Goal: Participate in discussion: Engage in conversation with other users on a specific topic

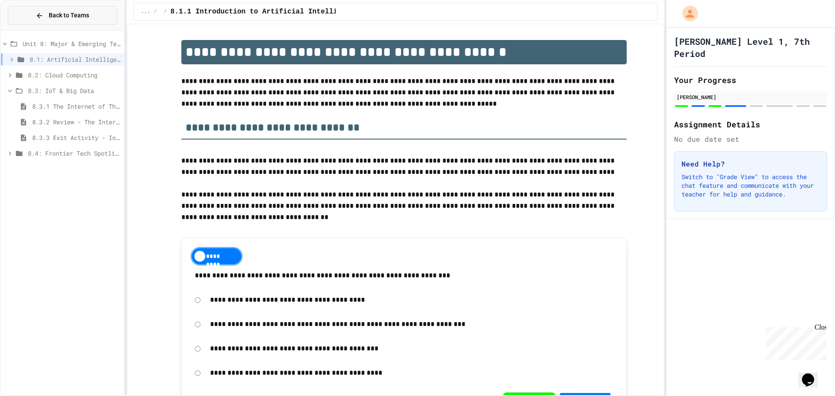
click at [43, 14] on icon at bounding box center [40, 16] width 8 height 8
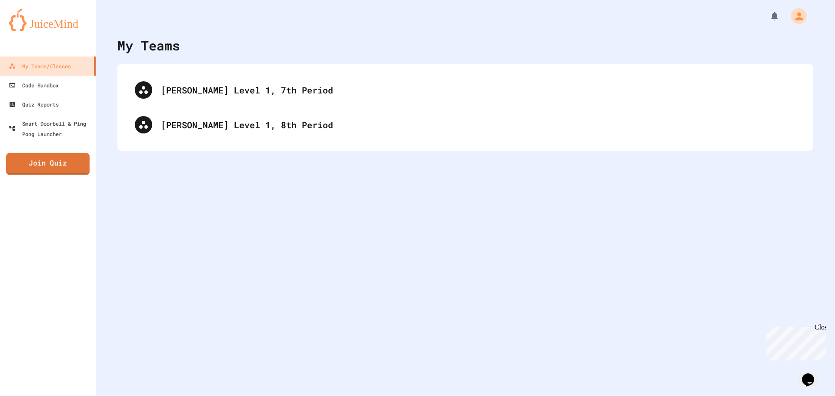
click at [51, 157] on link "Join Quiz" at bounding box center [48, 164] width 84 height 22
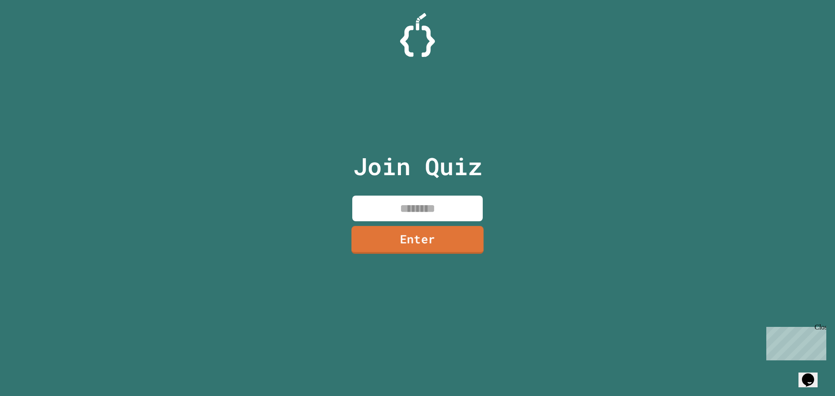
click at [428, 203] on input at bounding box center [417, 209] width 130 height 26
type input "********"
click at [422, 246] on link "Enter" at bounding box center [417, 238] width 119 height 29
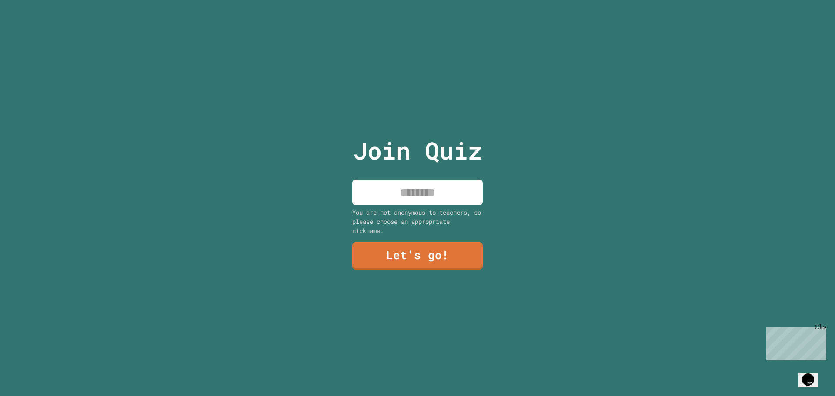
click at [418, 200] on input at bounding box center [417, 193] width 130 height 26
type input "********"
click at [440, 256] on link "Let's go!" at bounding box center [417, 255] width 130 height 29
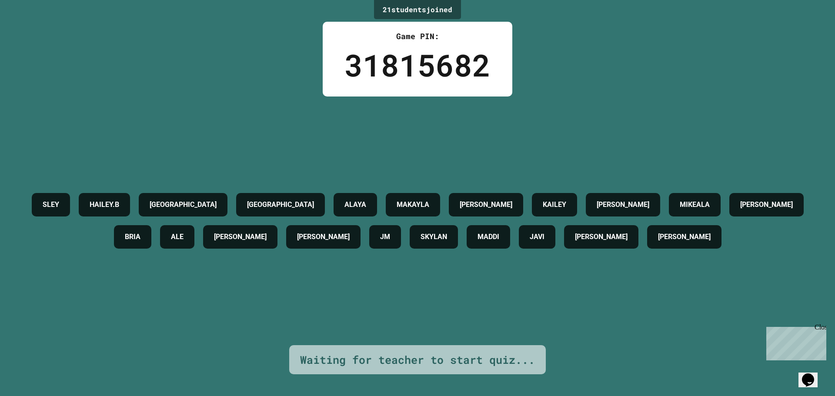
drag, startPoint x: 820, startPoint y: 327, endPoint x: 1583, endPoint y: 652, distance: 829.4
click at [820, 327] on div "Close" at bounding box center [820, 329] width 11 height 11
click at [810, 373] on button "Opens Chat This icon Opens the chat window." at bounding box center [808, 380] width 19 height 15
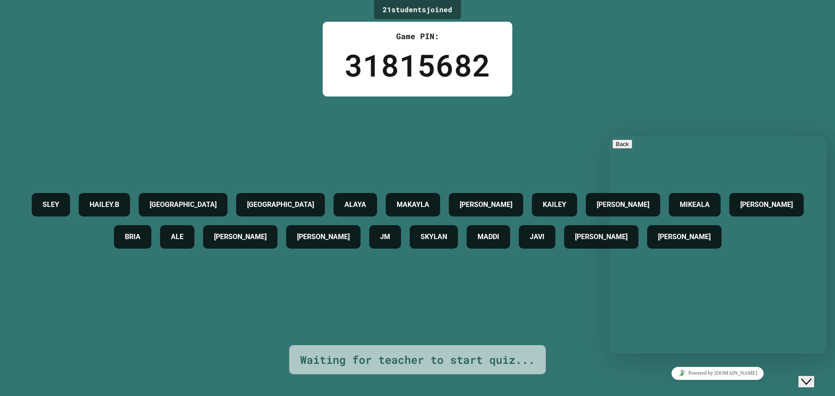
click at [808, 377] on icon "Close Chat This icon closes the chat window." at bounding box center [806, 382] width 10 height 10
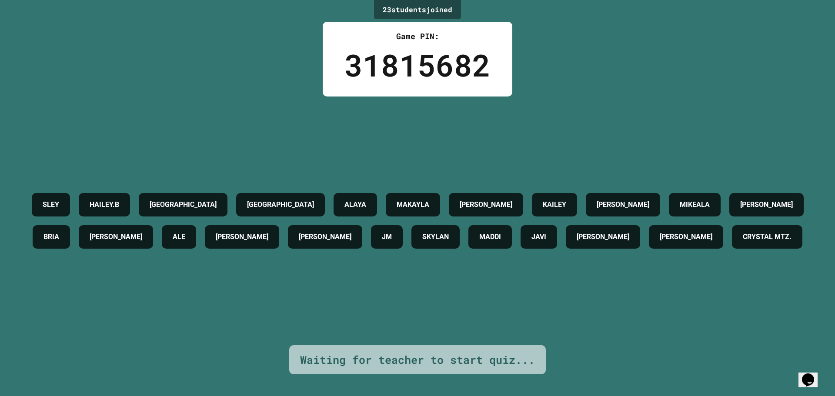
click at [645, 58] on div "23 student s joined Game PIN: 31815682 SLEY HAILEY.B BOSTON SOFIA ALAYA MAKAYLA…" at bounding box center [417, 198] width 835 height 396
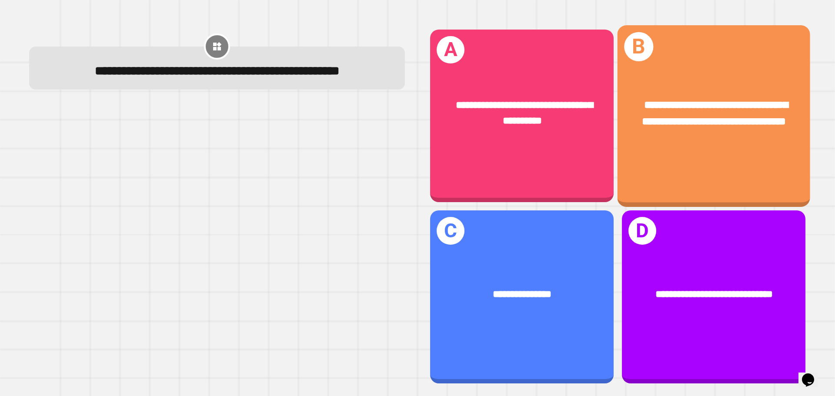
click at [700, 151] on div "**********" at bounding box center [714, 113] width 193 height 75
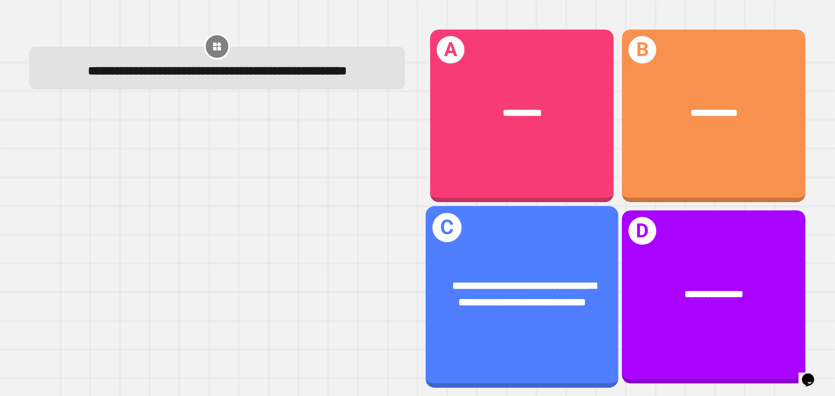
click at [526, 281] on span "**********" at bounding box center [524, 294] width 144 height 27
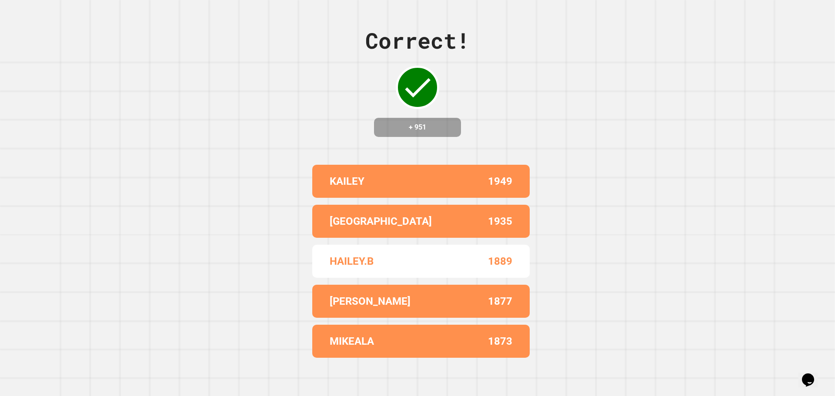
click at [571, 217] on div "Correct! + 951 KAILEY 1949 BOSTON 1935 HAILEY.B 1889 ALLISON 1877 MIKEALA 1873" at bounding box center [417, 198] width 835 height 396
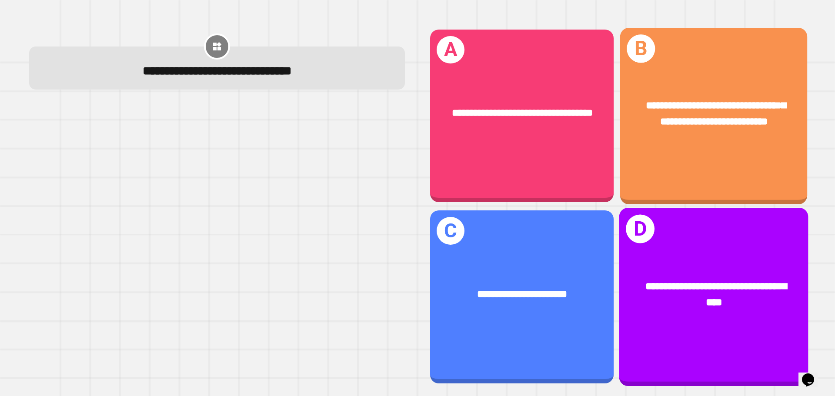
click at [672, 110] on span "**********" at bounding box center [716, 113] width 140 height 26
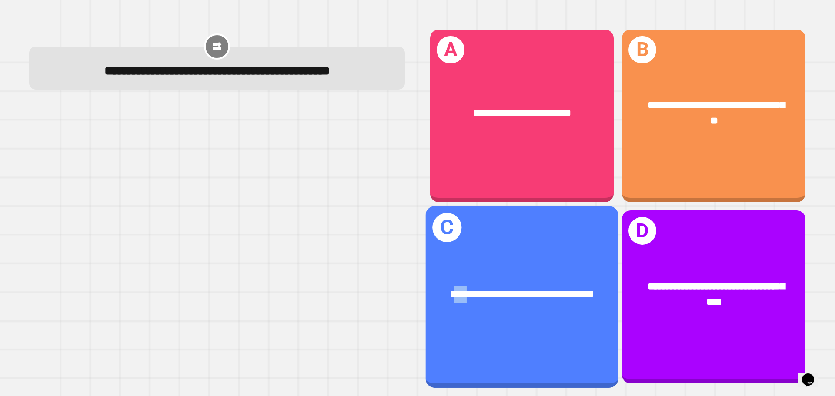
click at [453, 266] on div "**********" at bounding box center [522, 295] width 193 height 58
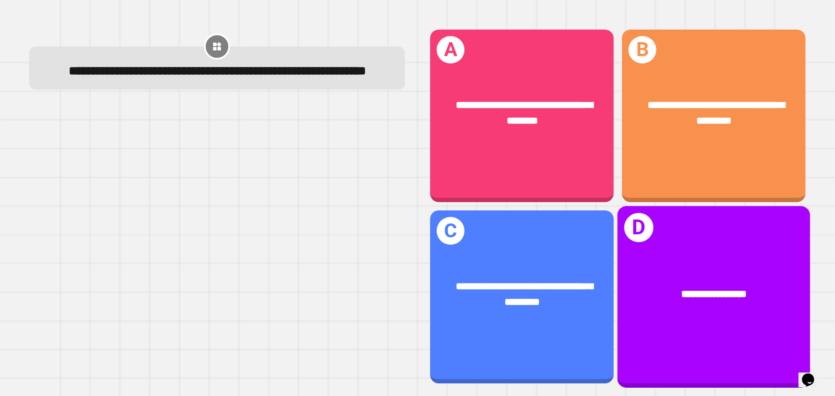
click at [689, 289] on span "**********" at bounding box center [714, 294] width 66 height 10
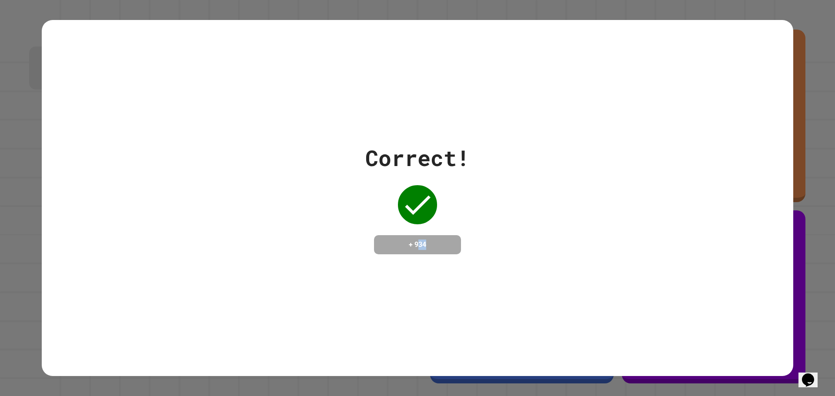
drag, startPoint x: 413, startPoint y: 236, endPoint x: 448, endPoint y: 238, distance: 34.8
click at [448, 240] on h4 "+ 934" at bounding box center [418, 245] width 70 height 10
drag, startPoint x: 423, startPoint y: 236, endPoint x: 413, endPoint y: 241, distance: 11.1
click at [423, 240] on h4 "+ 934" at bounding box center [418, 245] width 70 height 10
drag, startPoint x: 408, startPoint y: 244, endPoint x: 441, endPoint y: 244, distance: 32.6
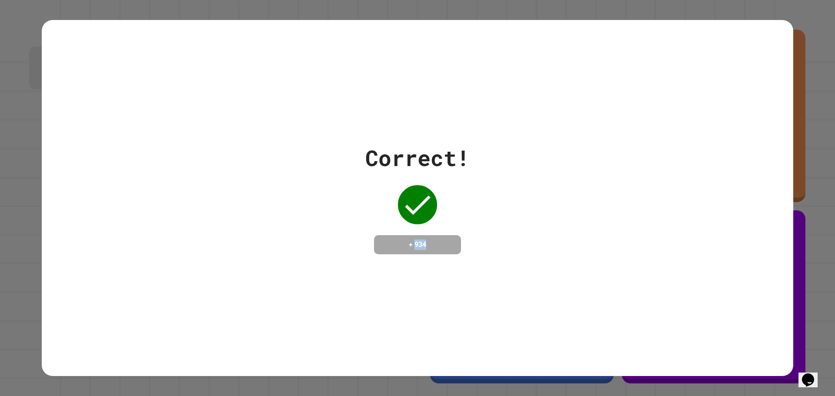
click at [441, 244] on h4 "+ 934" at bounding box center [418, 245] width 70 height 10
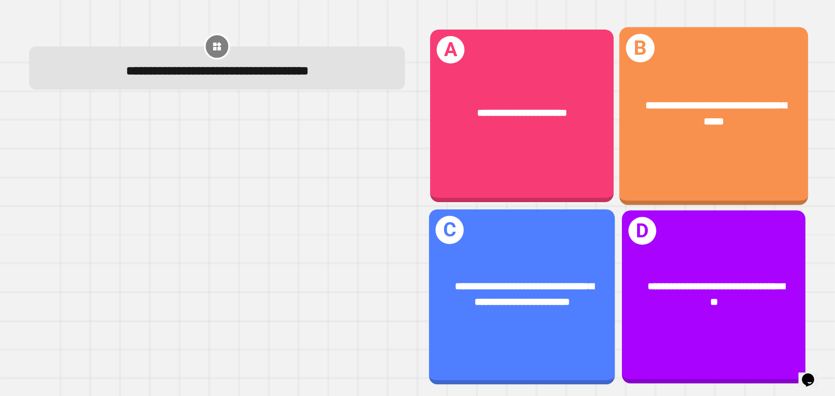
click at [710, 140] on div "**********" at bounding box center [713, 113] width 189 height 73
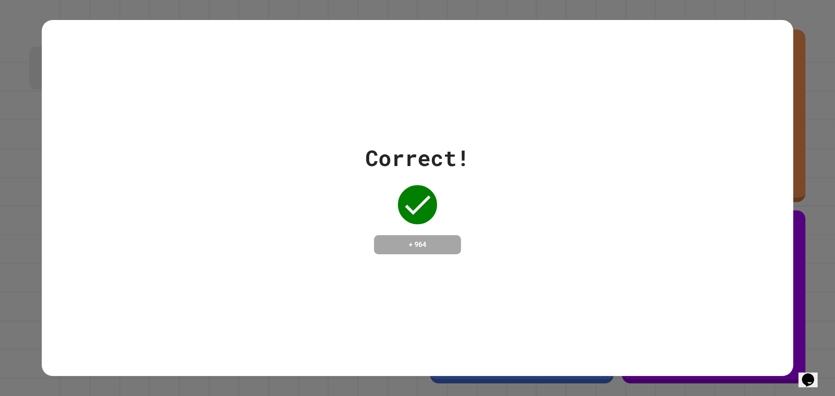
click at [712, 229] on div "Correct! + 964" at bounding box center [418, 198] width 752 height 113
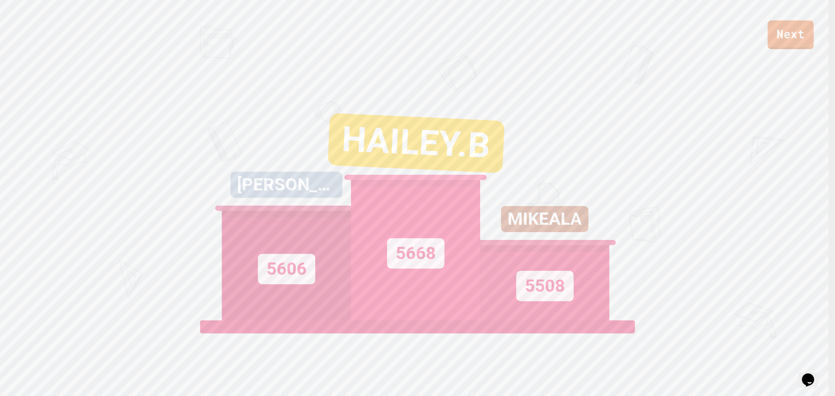
click at [793, 37] on link "Next" at bounding box center [791, 34] width 46 height 29
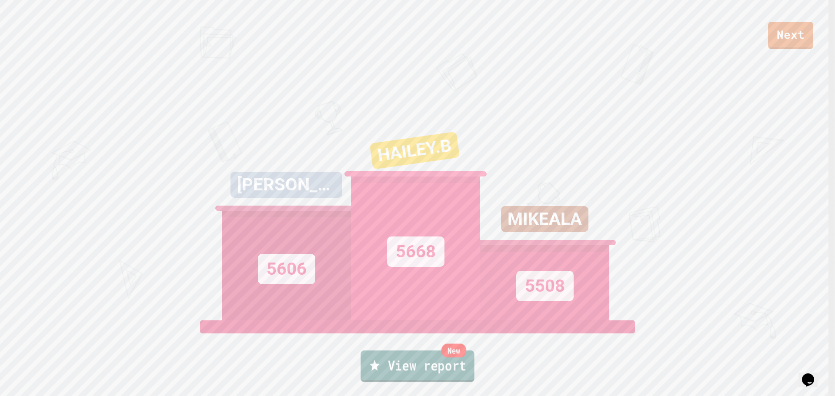
click at [456, 364] on link "New View report" at bounding box center [418, 366] width 114 height 31
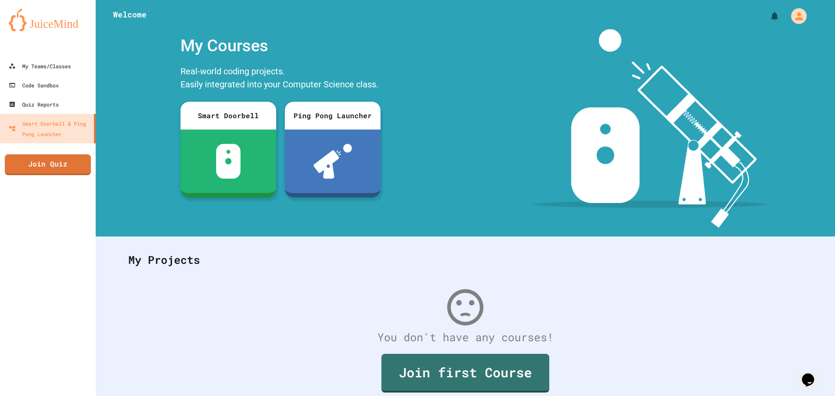
scroll to position [40, 0]
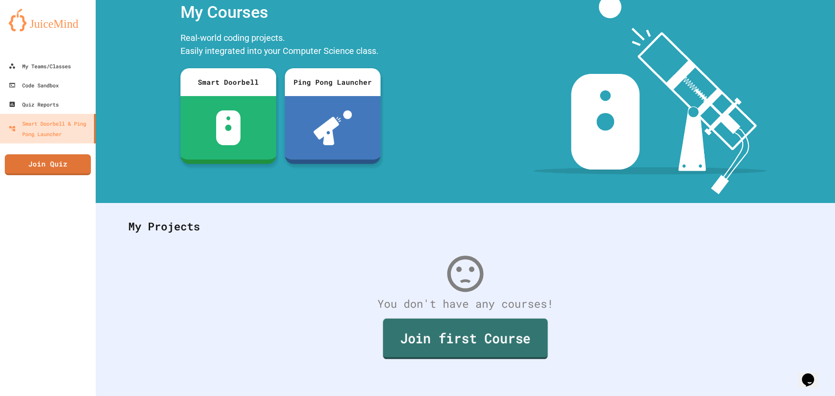
click at [503, 336] on link "Join first Course" at bounding box center [465, 339] width 165 height 40
drag, startPoint x: 581, startPoint y: 27, endPoint x: 404, endPoint y: 55, distance: 179.7
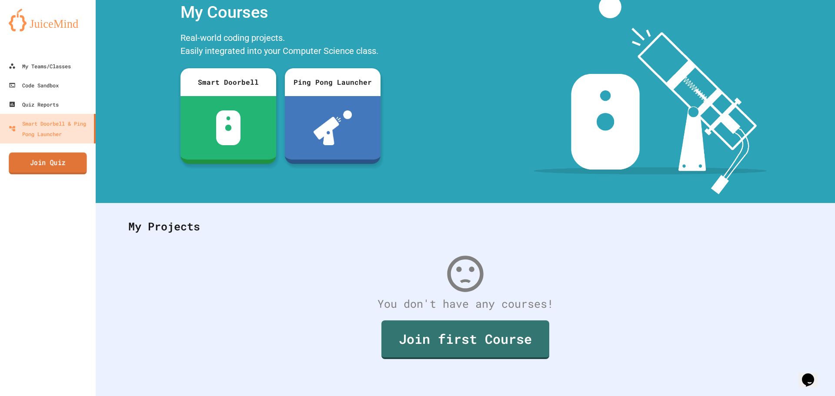
click at [27, 160] on link "Join Quiz" at bounding box center [48, 164] width 78 height 22
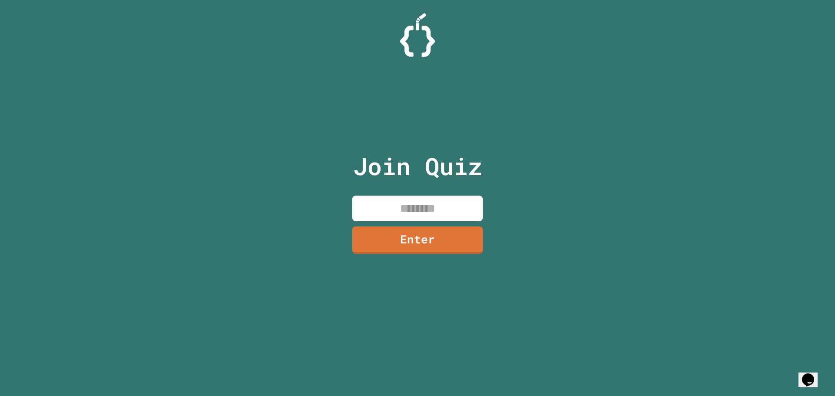
click at [390, 215] on input at bounding box center [417, 209] width 130 height 26
type input "********"
click at [414, 237] on link "Enter" at bounding box center [417, 239] width 133 height 29
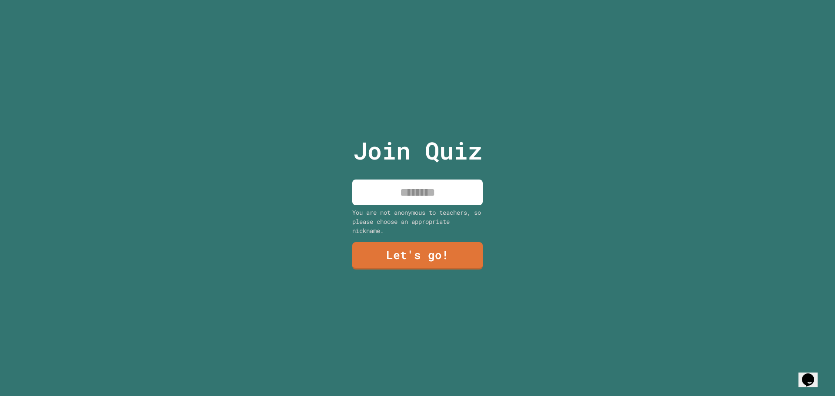
click at [411, 190] on input at bounding box center [417, 193] width 130 height 26
type input "********"
click at [473, 253] on link "Let's go!" at bounding box center [417, 255] width 118 height 29
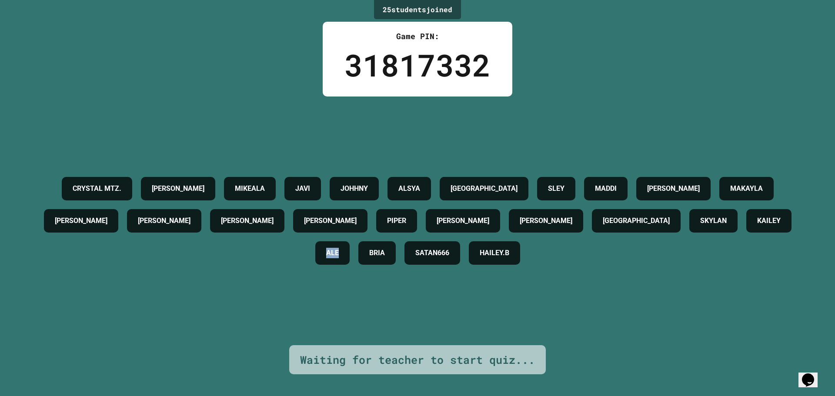
drag, startPoint x: 391, startPoint y: 254, endPoint x: 400, endPoint y: 260, distance: 10.5
click at [350, 255] on div "ALE" at bounding box center [332, 252] width 34 height 23
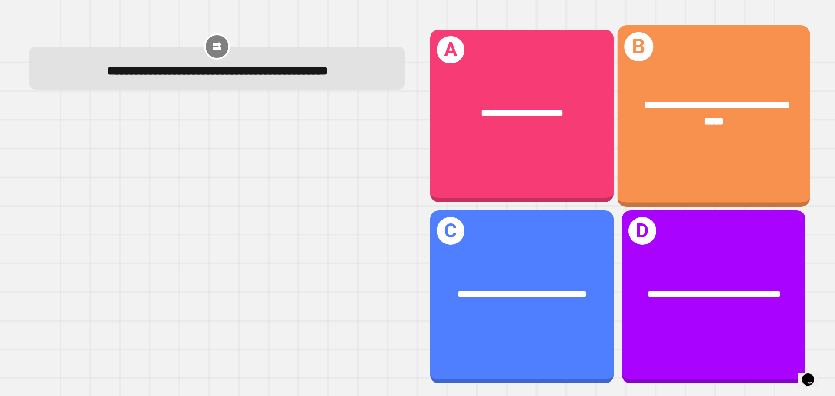
click at [744, 135] on div "**********" at bounding box center [714, 113] width 193 height 75
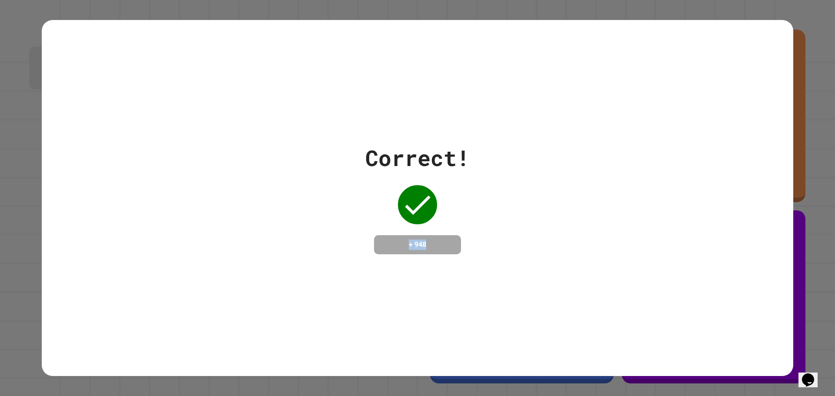
drag, startPoint x: 399, startPoint y: 242, endPoint x: 452, endPoint y: 241, distance: 53.1
click at [452, 241] on div "+ 948" at bounding box center [417, 244] width 87 height 19
click at [463, 194] on div "Correct! + 948" at bounding box center [417, 198] width 104 height 113
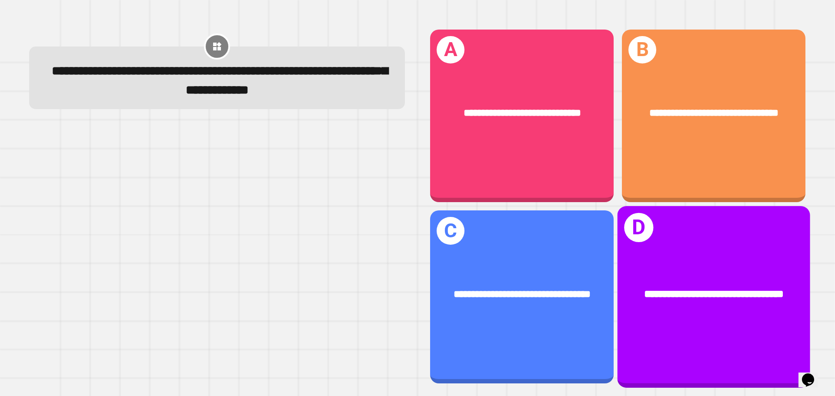
click at [692, 244] on div "**********" at bounding box center [714, 296] width 193 height 181
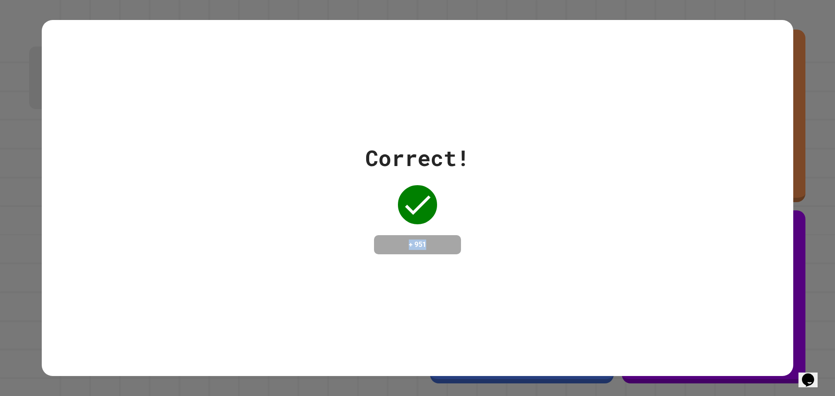
drag, startPoint x: 401, startPoint y: 244, endPoint x: 451, endPoint y: 244, distance: 50.9
click at [451, 244] on div "+ 951" at bounding box center [417, 244] width 87 height 19
drag, startPoint x: 366, startPoint y: 155, endPoint x: 501, endPoint y: 168, distance: 135.1
click at [501, 168] on div "Correct! + 951" at bounding box center [418, 198] width 752 height 113
drag, startPoint x: 419, startPoint y: 253, endPoint x: 465, endPoint y: 259, distance: 46.0
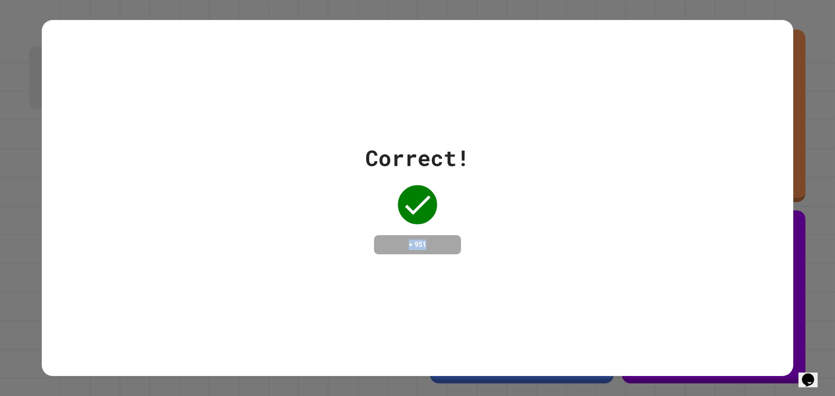
click at [464, 259] on div "Correct! + 951" at bounding box center [418, 198] width 752 height 357
drag, startPoint x: 460, startPoint y: 148, endPoint x: 275, endPoint y: 120, distance: 187.1
click at [275, 120] on div "Correct! + 951" at bounding box center [418, 198] width 752 height 357
click at [345, 93] on div "Correct! + 951" at bounding box center [418, 198] width 752 height 357
drag, startPoint x: 345, startPoint y: 93, endPoint x: 384, endPoint y: 177, distance: 92.0
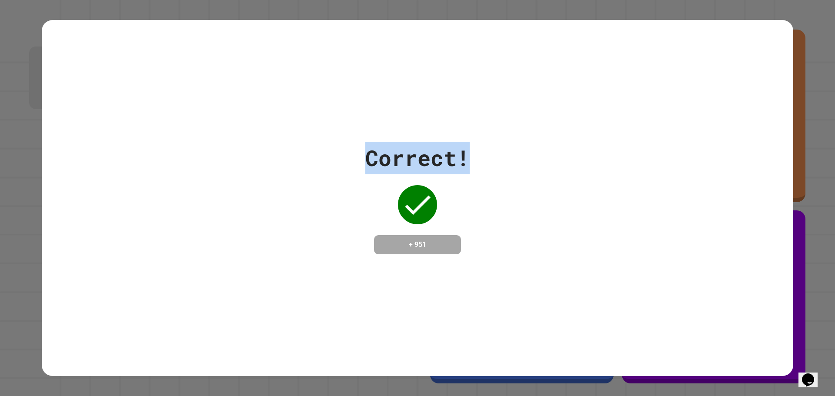
click at [346, 93] on div "Correct! + 951" at bounding box center [418, 198] width 752 height 357
click at [465, 311] on div "Correct! + 951" at bounding box center [418, 198] width 752 height 357
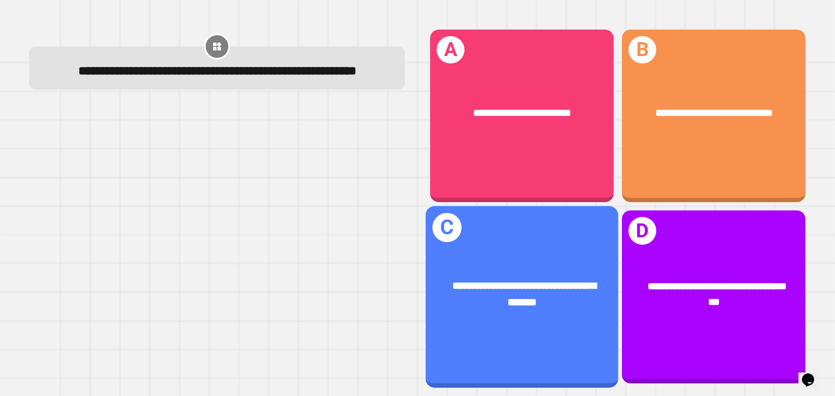
click at [541, 281] on span "**********" at bounding box center [524, 294] width 144 height 27
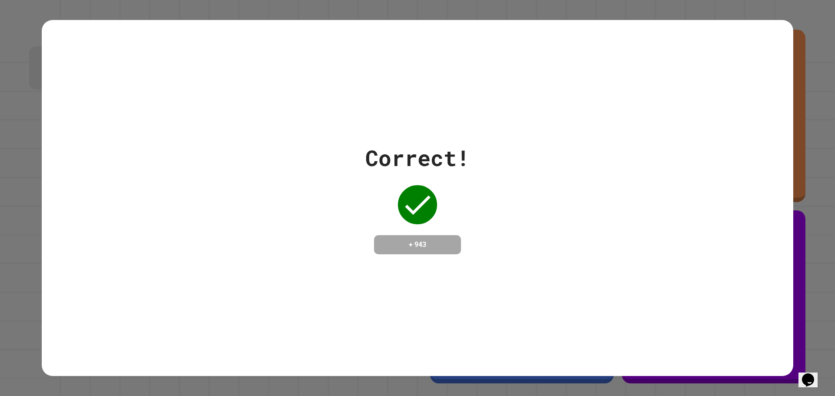
click at [584, 205] on div "Correct! + 943" at bounding box center [418, 198] width 752 height 113
click at [659, 191] on div "Correct! + 943" at bounding box center [418, 198] width 752 height 113
drag, startPoint x: 348, startPoint y: 221, endPoint x: 362, endPoint y: 208, distance: 18.8
click at [366, 201] on div "Correct! + 943" at bounding box center [418, 198] width 752 height 113
drag, startPoint x: 362, startPoint y: 208, endPoint x: 396, endPoint y: 268, distance: 69.3
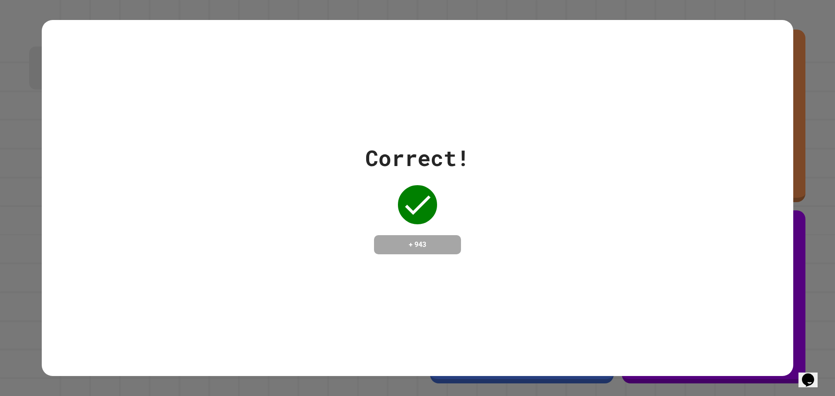
click at [393, 271] on div "Correct! + 943" at bounding box center [418, 198] width 752 height 357
drag, startPoint x: 387, startPoint y: 261, endPoint x: 461, endPoint y: 251, distance: 74.2
click at [460, 272] on div "Correct! + 943" at bounding box center [418, 198] width 752 height 357
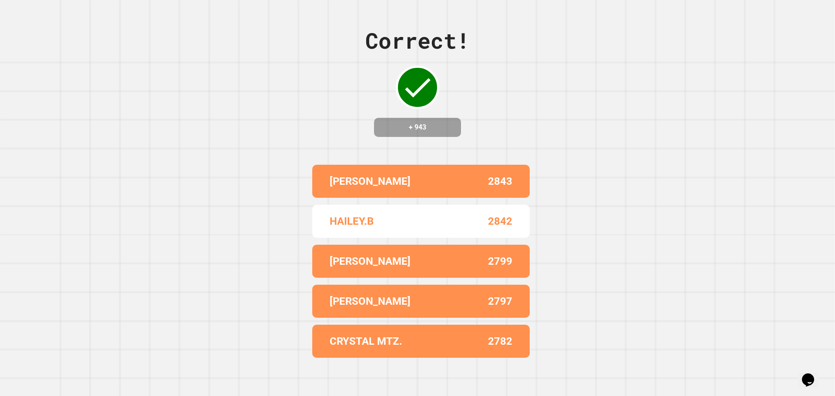
click at [507, 175] on p "2843" at bounding box center [500, 182] width 24 height 16
drag, startPoint x: 502, startPoint y: 176, endPoint x: 514, endPoint y: 176, distance: 12.2
click at [514, 176] on div "ALLISON 2843" at bounding box center [420, 181] width 217 height 33
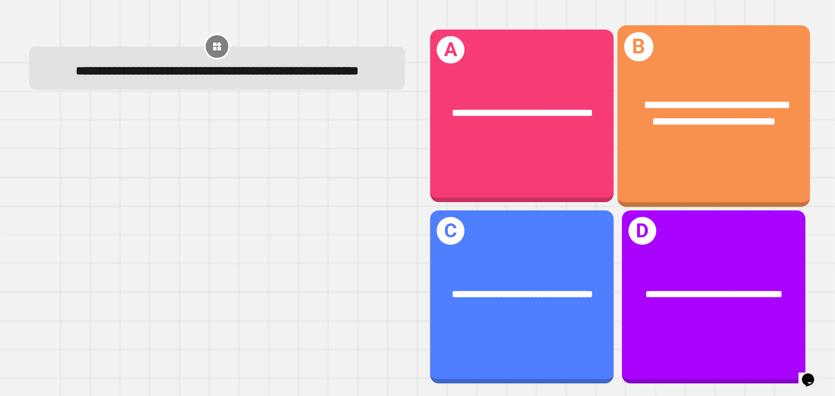
click at [662, 164] on div "**********" at bounding box center [714, 115] width 193 height 181
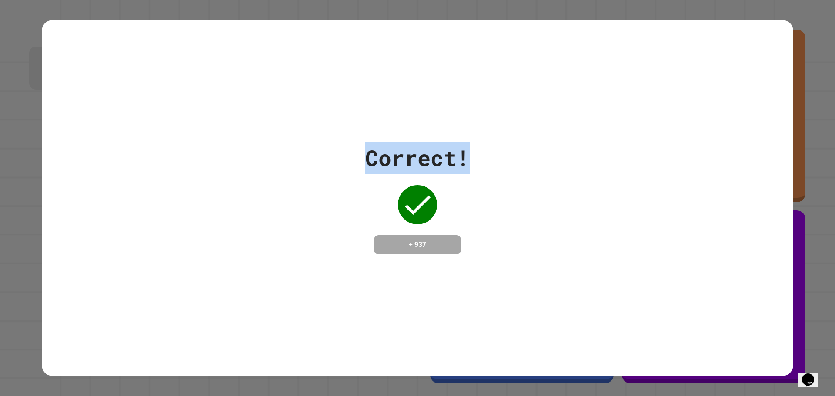
drag, startPoint x: 358, startPoint y: 150, endPoint x: 489, endPoint y: 147, distance: 130.5
click at [489, 147] on div "Correct! + 937" at bounding box center [418, 198] width 752 height 113
click at [468, 237] on div "Correct! + 937" at bounding box center [418, 198] width 752 height 113
drag, startPoint x: 417, startPoint y: 241, endPoint x: 455, endPoint y: 245, distance: 38.1
click at [455, 245] on div "+ 937" at bounding box center [417, 244] width 87 height 19
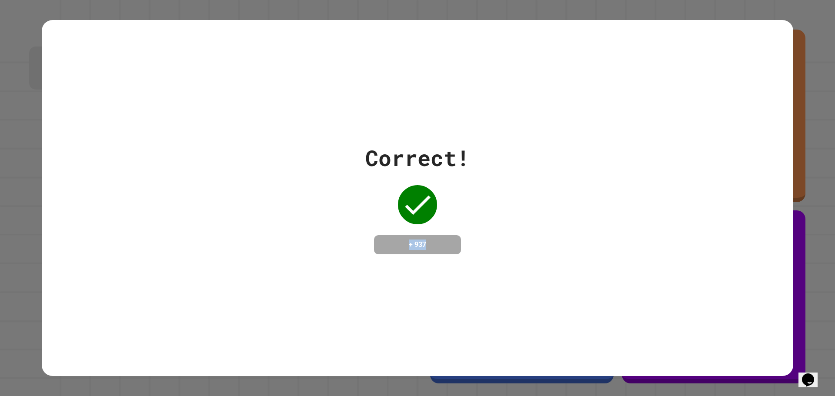
click at [483, 241] on div "Correct! + 937" at bounding box center [418, 198] width 752 height 113
drag, startPoint x: 460, startPoint y: 245, endPoint x: 406, endPoint y: 274, distance: 61.5
click at [459, 246] on div "Correct! + 937" at bounding box center [417, 198] width 104 height 113
click at [354, 301] on div "Correct! + 937" at bounding box center [418, 198] width 752 height 357
drag, startPoint x: 395, startPoint y: 242, endPoint x: 440, endPoint y: 247, distance: 44.7
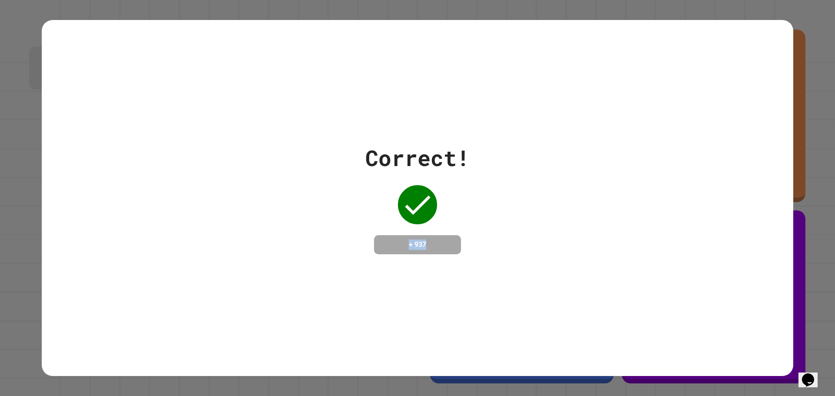
click at [440, 247] on h4 "+ 937" at bounding box center [418, 245] width 70 height 10
click at [498, 229] on div "Correct! + 937" at bounding box center [418, 198] width 752 height 113
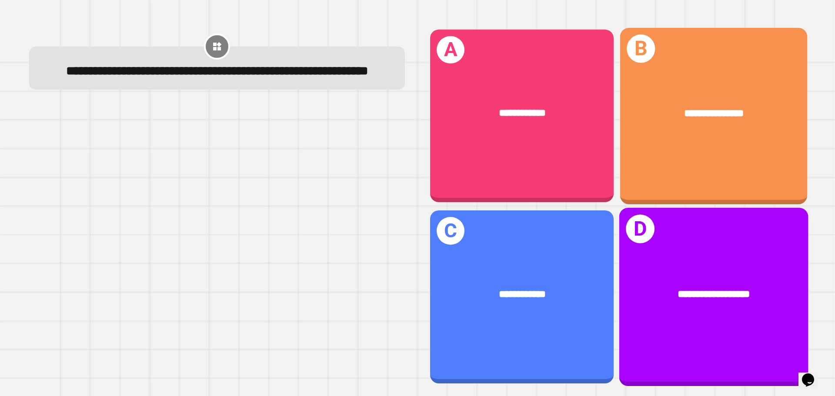
click at [709, 67] on div "**********" at bounding box center [713, 116] width 187 height 176
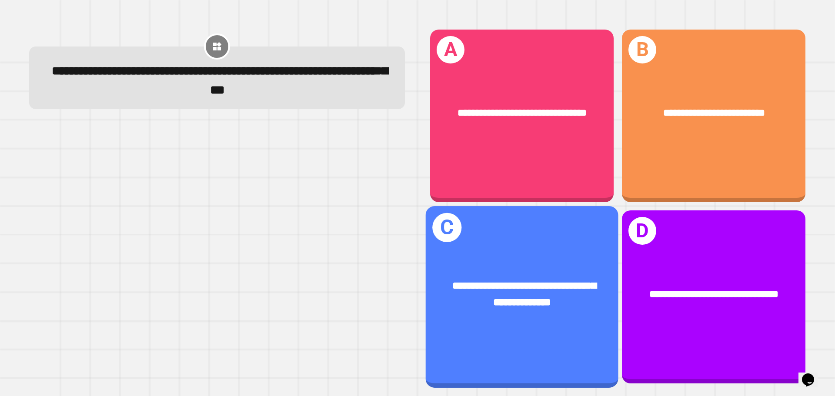
click at [509, 258] on div "**********" at bounding box center [522, 295] width 193 height 75
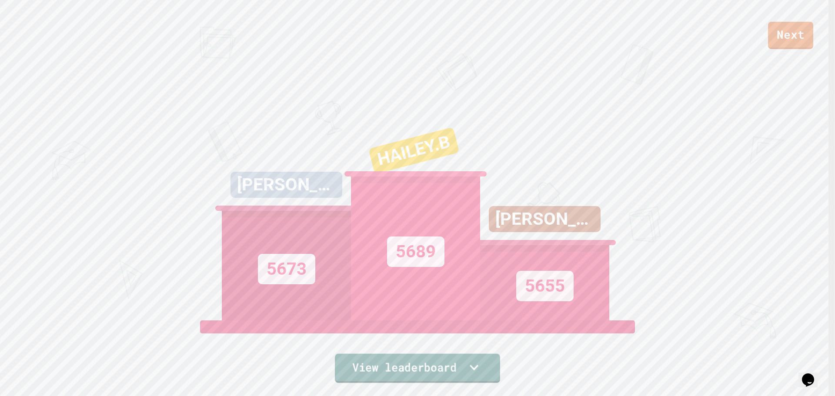
click at [452, 360] on link "View leaderboard" at bounding box center [417, 368] width 165 height 29
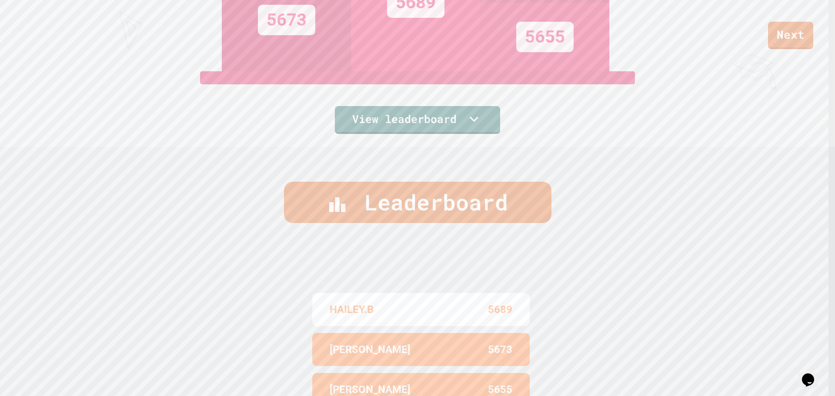
scroll to position [95, 0]
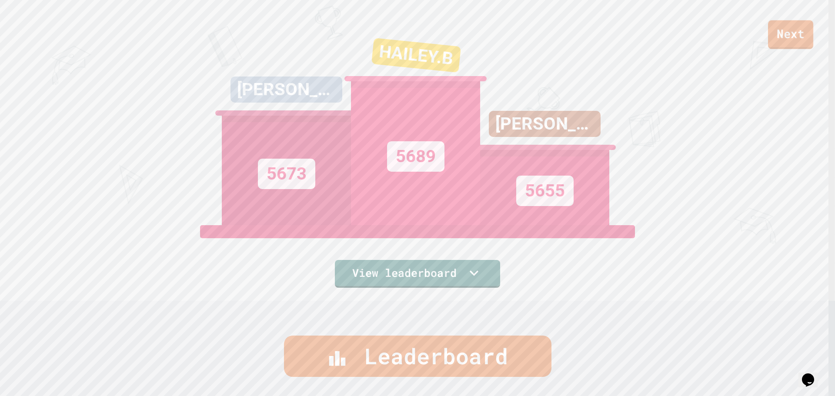
click at [791, 30] on link "Next" at bounding box center [790, 34] width 45 height 29
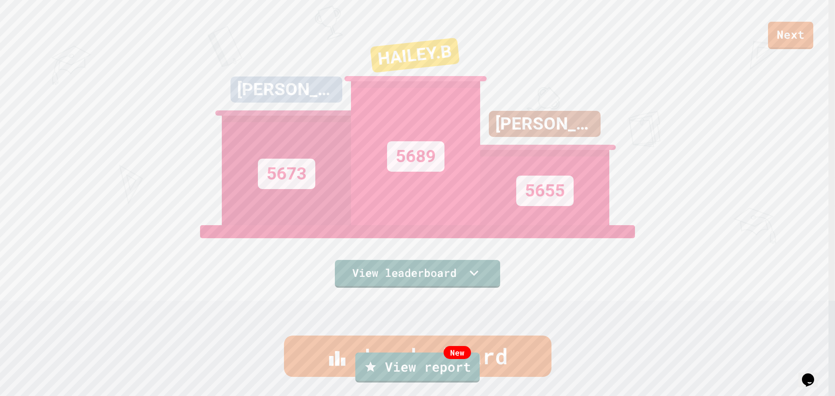
click at [412, 365] on link "New View report" at bounding box center [417, 368] width 124 height 30
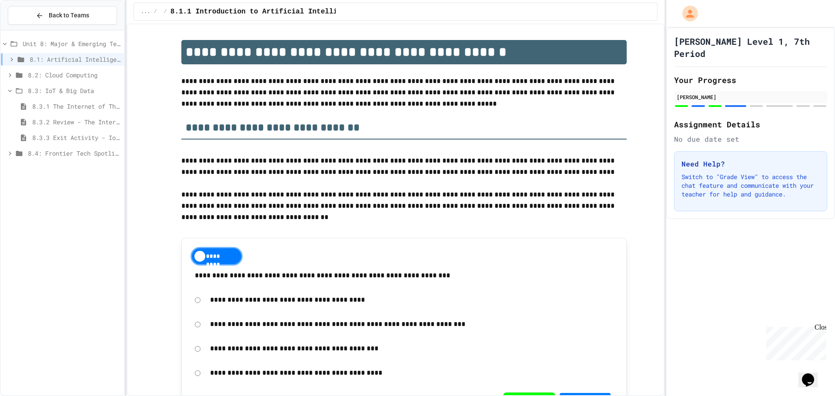
click at [80, 154] on span "8.4: Frontier Tech Spotlight" at bounding box center [74, 153] width 93 height 9
click at [100, 134] on span "8.3.3 Exit Activity - IoT Data Detective Challenge" at bounding box center [76, 137] width 88 height 9
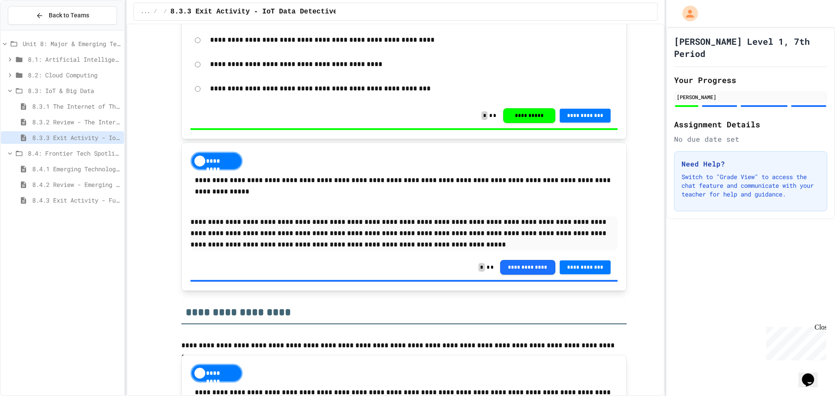
scroll to position [522, 0]
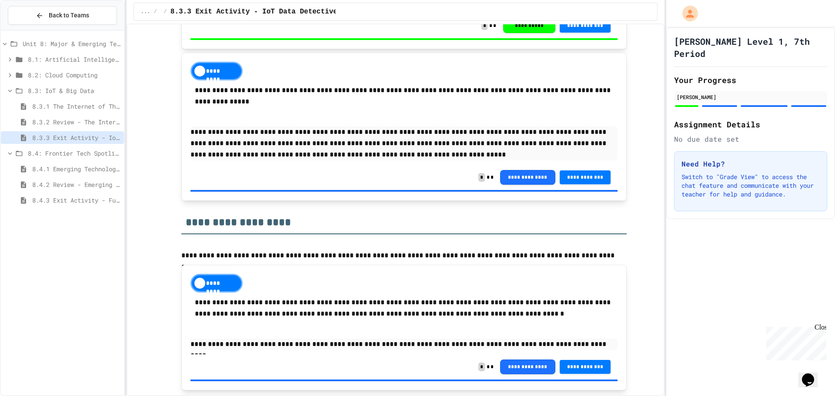
click at [82, 122] on span "8.3.2 Review - The Internet of Things and Big Data" at bounding box center [76, 121] width 88 height 9
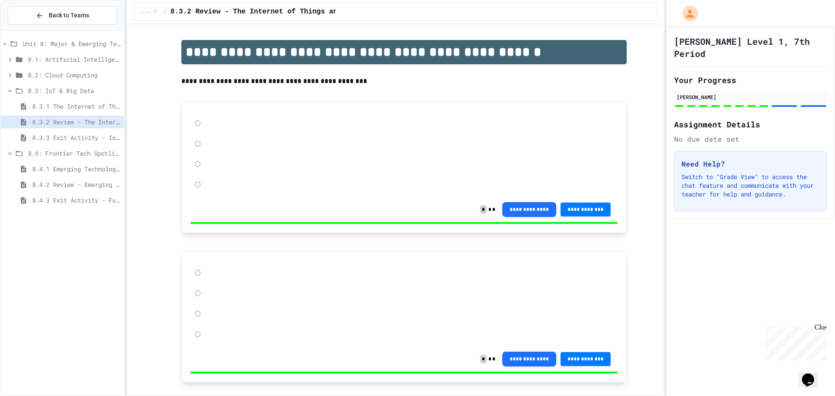
click at [83, 106] on span "8.3.1 The Internet of Things and Big Data: Our Connected Digital World" at bounding box center [76, 106] width 88 height 9
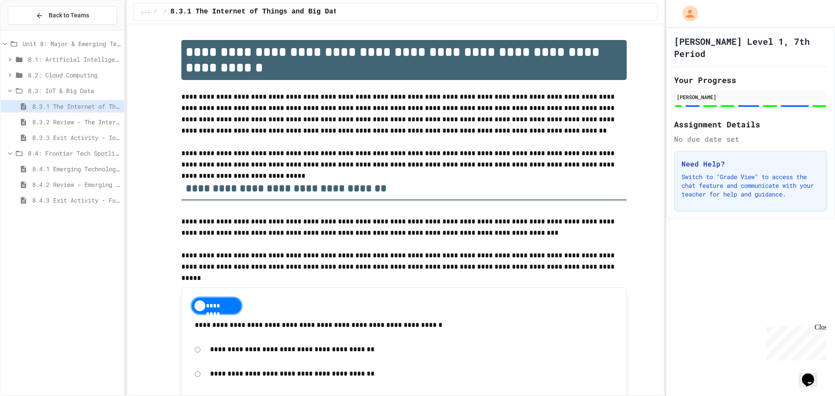
click at [49, 91] on span "8.3: IoT & Big Data" at bounding box center [74, 90] width 93 height 9
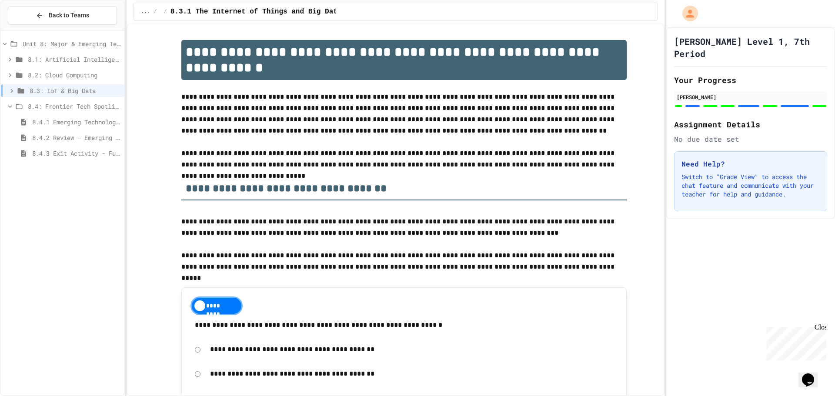
click at [69, 121] on span "8.4.1 Emerging Technologies: Shaping Our Digital Future" at bounding box center [76, 121] width 88 height 9
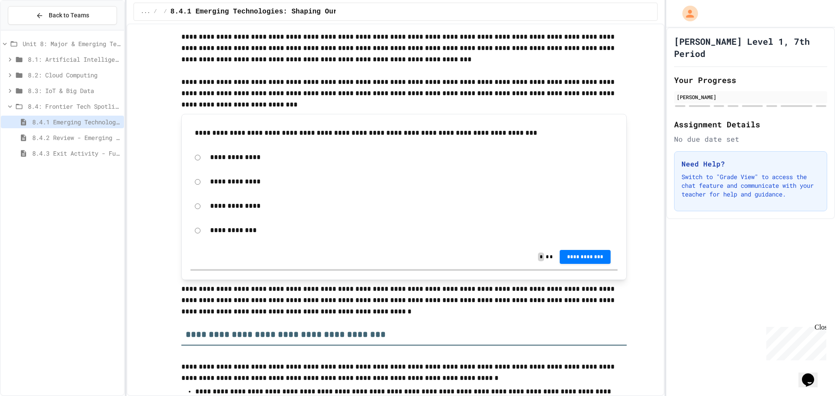
scroll to position [261, 0]
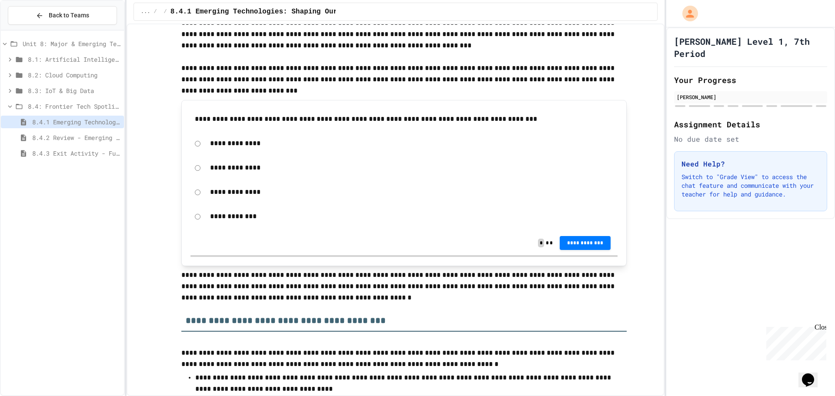
click at [221, 143] on p "**********" at bounding box center [411, 143] width 403 height 11
click at [576, 247] on button "**********" at bounding box center [585, 242] width 51 height 14
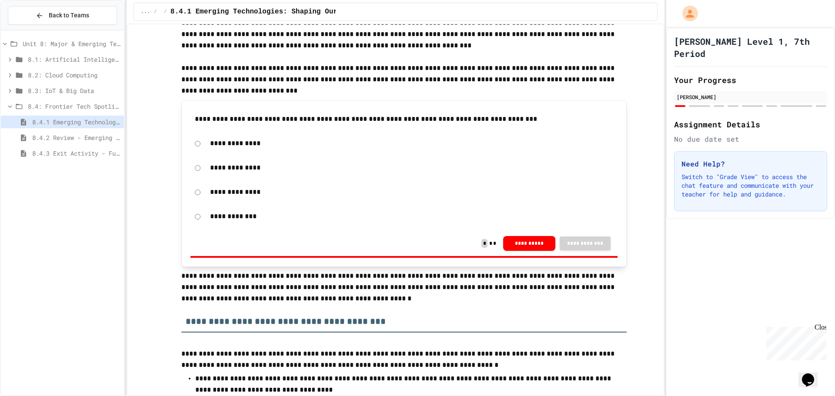
drag, startPoint x: 774, startPoint y: 146, endPoint x: 765, endPoint y: 145, distance: 9.6
click at [533, 240] on button "**********" at bounding box center [529, 243] width 52 height 15
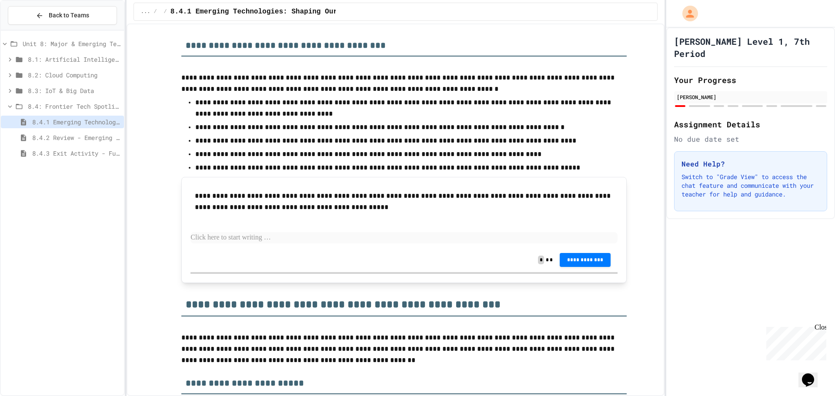
scroll to position [522, 0]
